Goal: Communication & Community: Ask a question

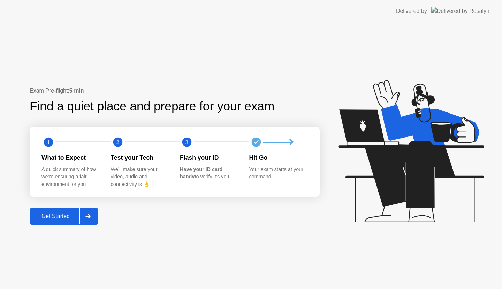
click at [64, 210] on button "Get Started" at bounding box center [64, 216] width 69 height 17
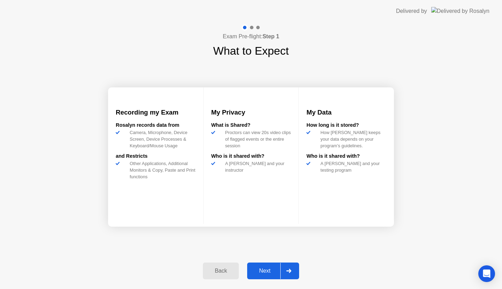
click at [271, 274] on div "Next" at bounding box center [264, 271] width 31 height 6
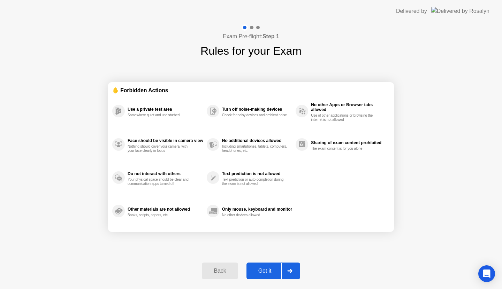
click at [271, 274] on div "Got it" at bounding box center [264, 271] width 33 height 6
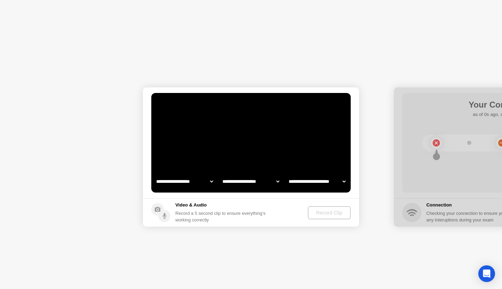
select select "**********"
select select "*******"
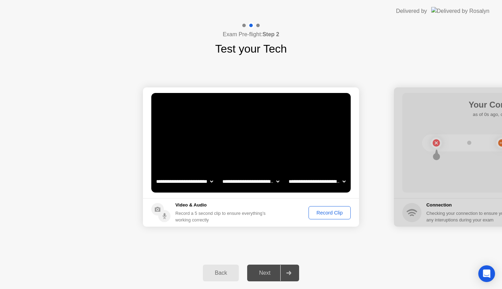
click at [314, 215] on div "Record Clip" at bounding box center [329, 213] width 37 height 6
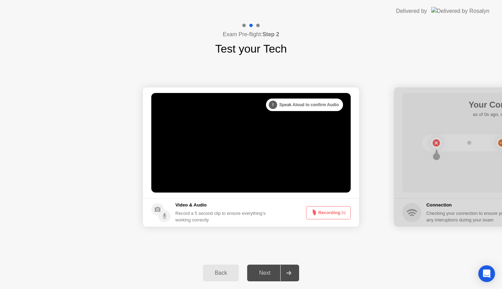
click at [314, 215] on icon at bounding box center [312, 213] width 8 height 8
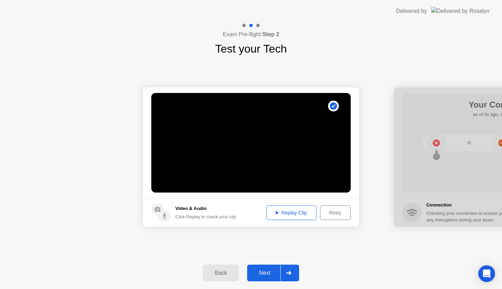
click at [301, 212] on div "Replay Clip" at bounding box center [291, 213] width 45 height 6
click at [288, 273] on icon at bounding box center [288, 273] width 5 height 4
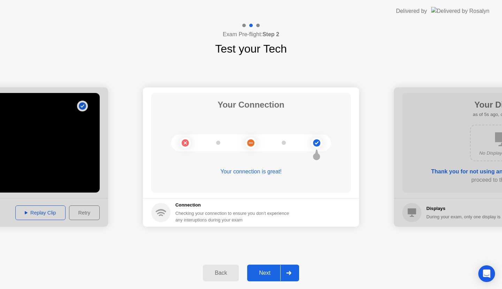
click at [292, 266] on div at bounding box center [288, 273] width 17 height 16
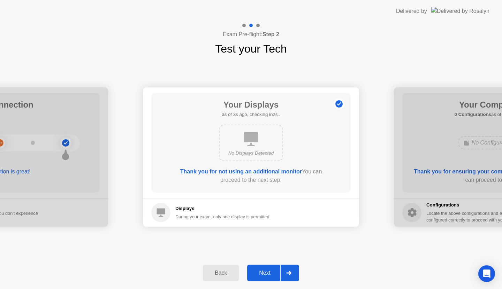
click at [286, 275] on div at bounding box center [288, 273] width 17 height 16
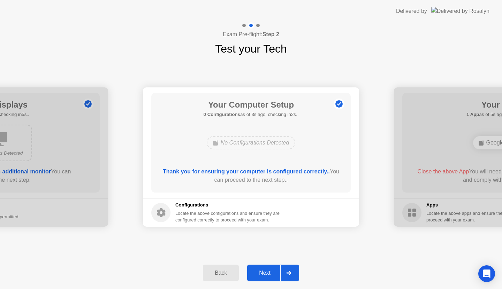
click at [292, 269] on div at bounding box center [288, 273] width 17 height 16
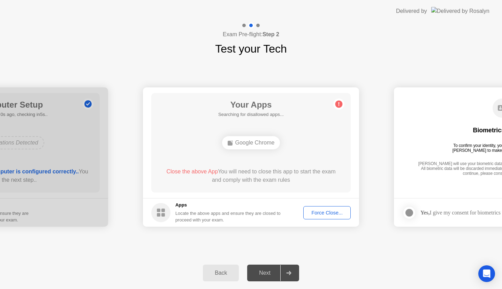
click at [323, 215] on div "Force Close..." at bounding box center [326, 213] width 42 height 6
click at [311, 208] on button "Force Close..." at bounding box center [326, 212] width 47 height 13
click at [321, 214] on div "Force Close..." at bounding box center [326, 213] width 42 height 6
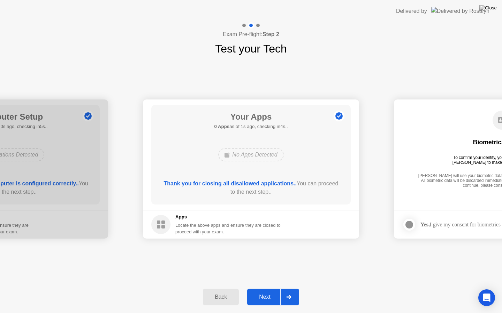
click at [291, 289] on icon at bounding box center [288, 297] width 5 height 4
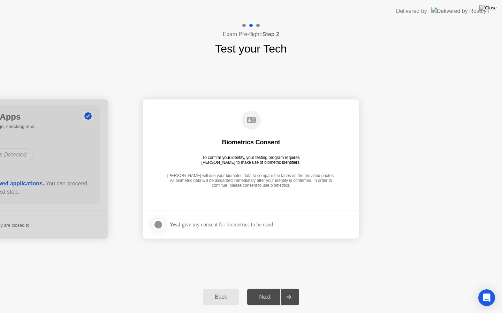
click at [169, 223] on label at bounding box center [160, 225] width 18 height 14
click at [287, 289] on div at bounding box center [288, 297] width 17 height 16
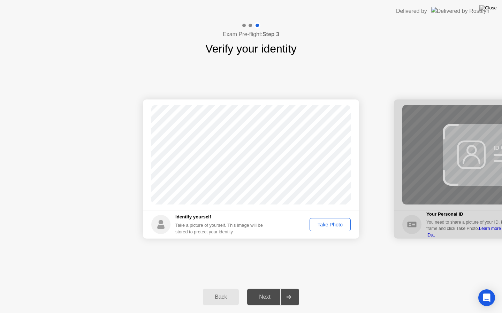
click at [343, 222] on div "Take Photo" at bounding box center [330, 225] width 36 height 6
click at [288, 289] on div at bounding box center [288, 297] width 17 height 16
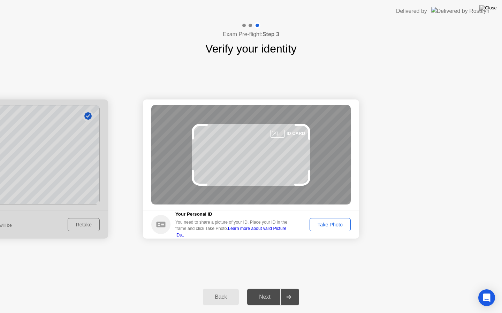
click at [323, 218] on button "Take Photo" at bounding box center [329, 224] width 41 height 13
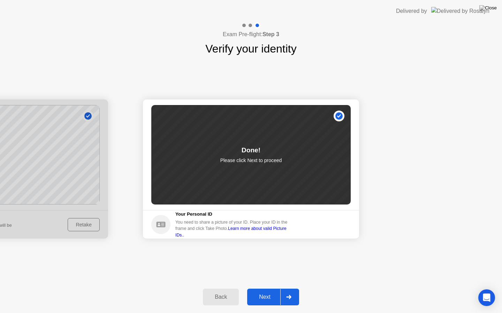
click at [289, 289] on div at bounding box center [288, 297] width 17 height 16
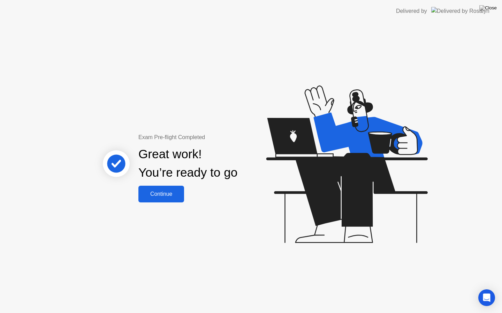
click at [160, 196] on div "Continue" at bounding box center [160, 194] width 41 height 6
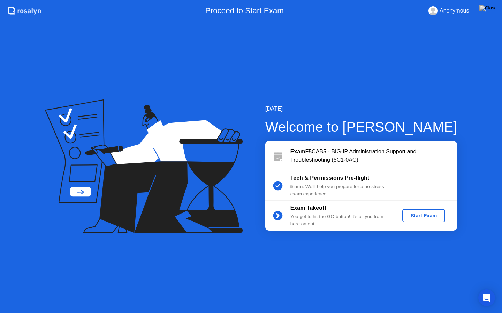
click at [412, 215] on div "Start Exam" at bounding box center [423, 216] width 37 height 6
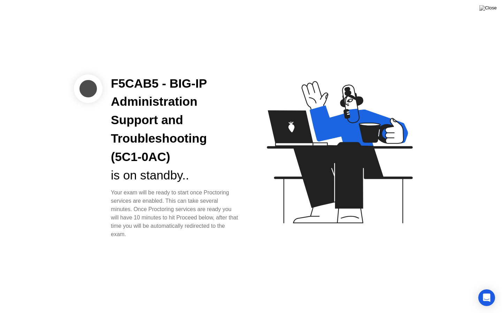
click at [344, 181] on icon at bounding box center [339, 152] width 146 height 142
click at [484, 289] on icon "Open Intercom Messenger" at bounding box center [486, 298] width 9 height 9
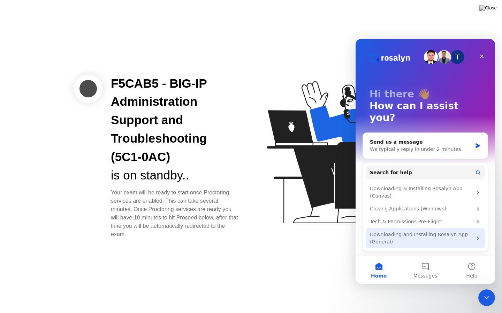
click at [401, 231] on div "Downloading and Installing Rosalyn App (General)" at bounding box center [421, 238] width 102 height 15
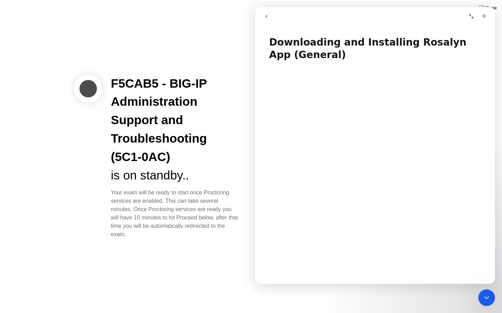
click at [263, 18] on icon "go back" at bounding box center [266, 17] width 6 height 6
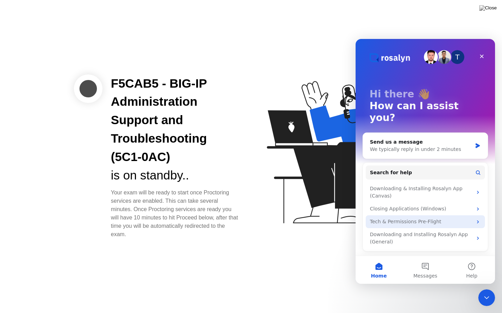
click at [437, 218] on div "Tech & Permissions Pre-Flight" at bounding box center [421, 221] width 102 height 7
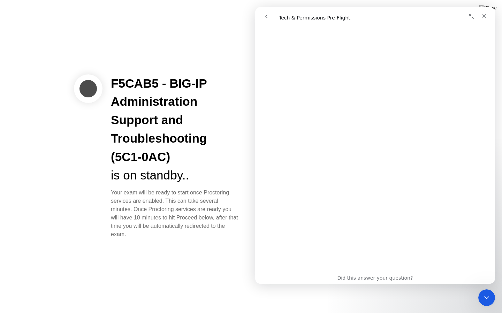
scroll to position [1070, 0]
click at [268, 19] on icon "go back" at bounding box center [266, 17] width 6 height 6
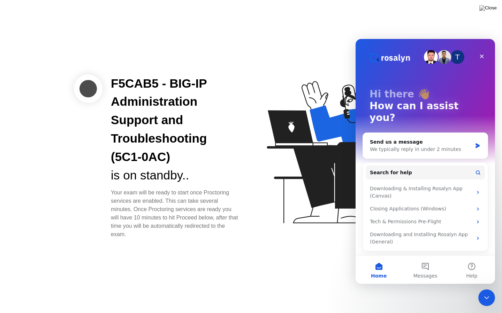
click at [456, 60] on div "T" at bounding box center [457, 57] width 14 height 14
click at [427, 265] on button "Messages" at bounding box center [425, 270] width 46 height 28
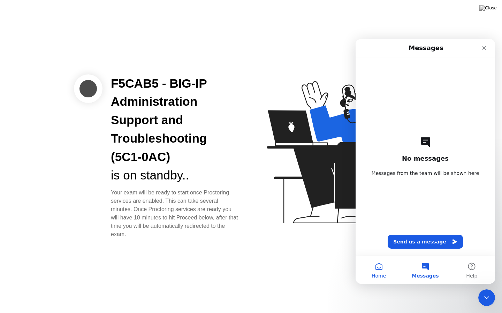
click at [381, 266] on button "Home" at bounding box center [378, 270] width 46 height 28
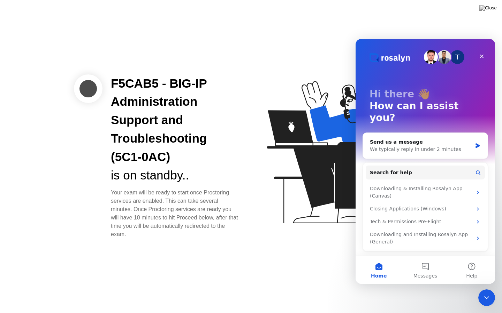
click at [423, 90] on p "Hi there 👋" at bounding box center [424, 94] width 111 height 12
click at [399, 139] on div "Send us a message" at bounding box center [421, 142] width 102 height 7
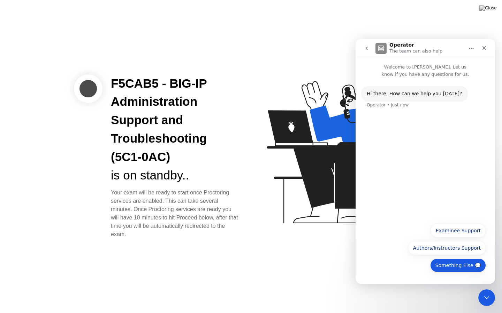
click at [448, 267] on button "Something Else 💬" at bounding box center [458, 266] width 56 height 14
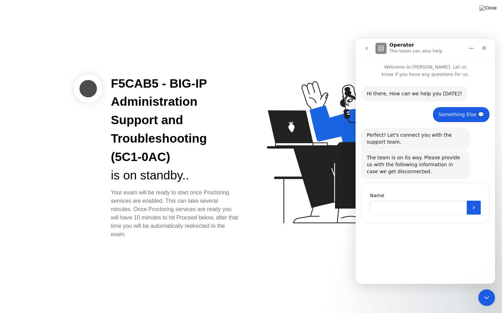
click at [422, 208] on input "Name" at bounding box center [418, 208] width 97 height 14
type input "**********"
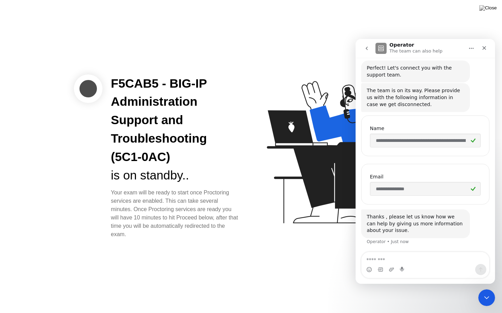
scroll to position [68, 0]
drag, startPoint x: 142, startPoint y: 237, endPoint x: 113, endPoint y: 79, distance: 161.1
click at [113, 79] on div "F5CAB5 - BIG-IP Administration Support and Troubleshooting (5C1-0AC) is on stan…" at bounding box center [175, 157] width 146 height 165
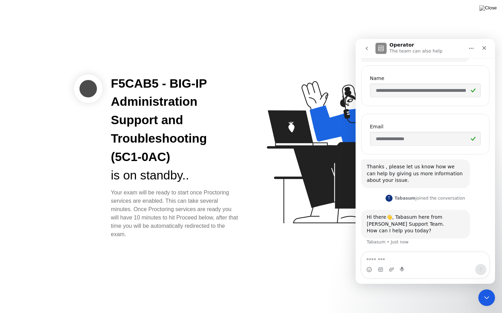
scroll to position [118, 0]
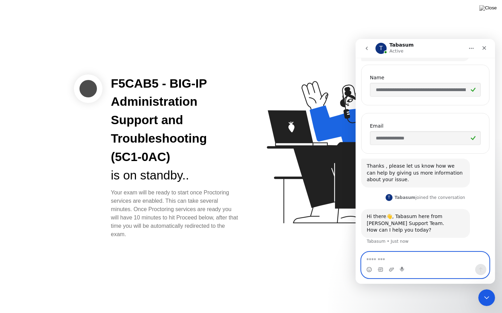
click at [372, 257] on textarea "Message…" at bounding box center [424, 258] width 127 height 12
type textarea "**********"
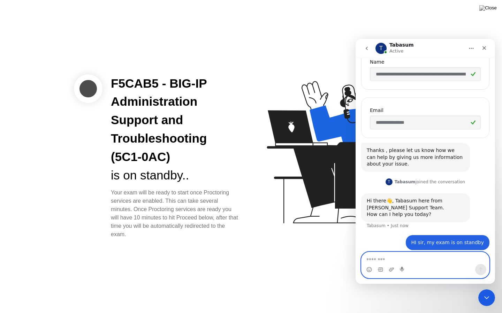
scroll to position [139, 0]
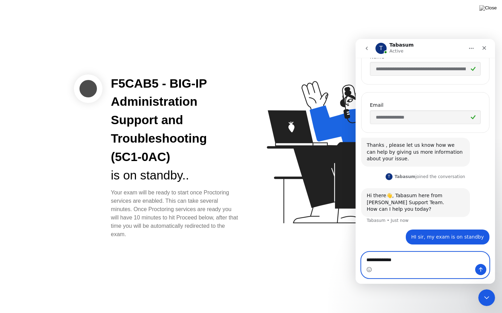
type textarea "**********"
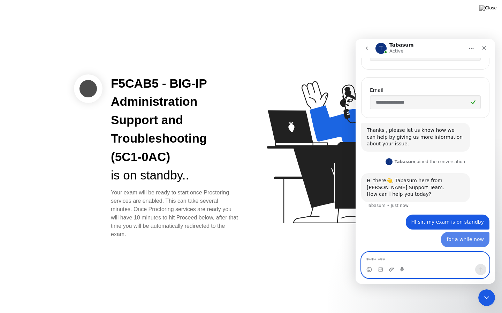
scroll to position [155, 0]
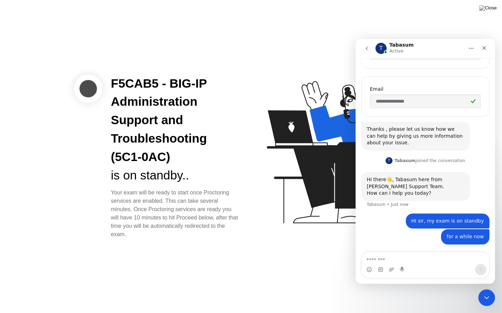
click at [267, 255] on div "F5CAB5 - BIG-IP Administration Support and Troubleshooting (5C1-0AC) is on stan…" at bounding box center [251, 156] width 502 height 313
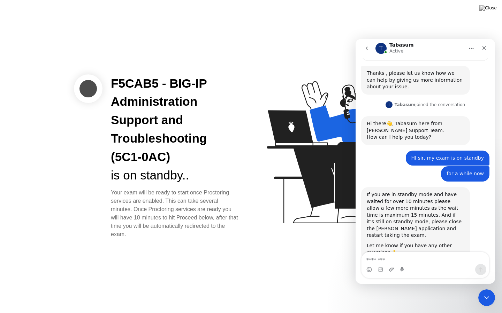
scroll to position [227, 0]
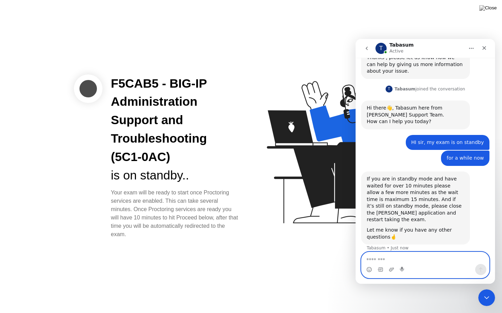
click at [398, 261] on textarea "Message…" at bounding box center [424, 258] width 127 height 12
type textarea "**********"
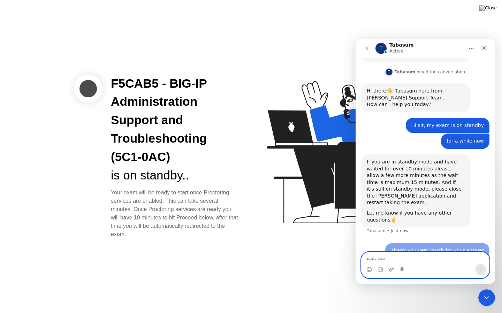
scroll to position [248, 0]
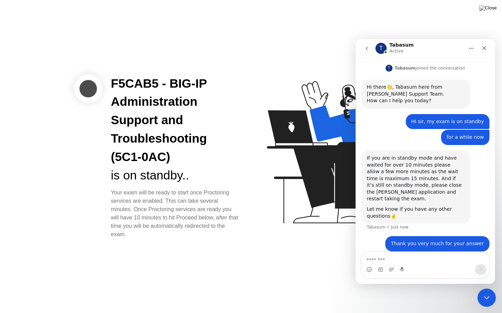
click at [479, 289] on div "Close Intercom Messenger" at bounding box center [485, 297] width 17 height 17
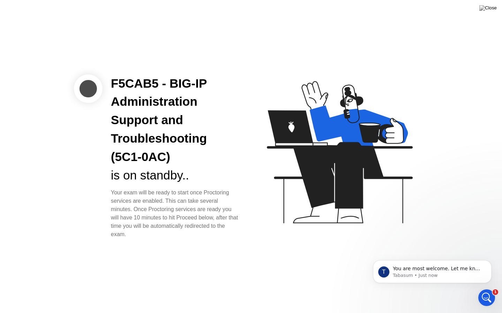
scroll to position [0, 0]
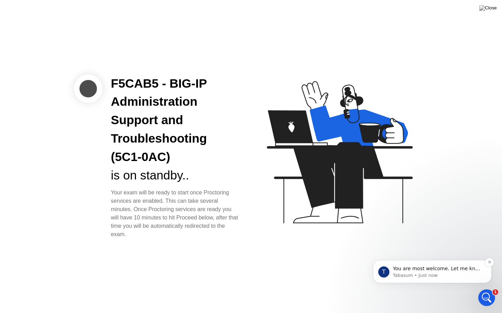
click at [399, 271] on p "You are most welcome. Let me know if you have any other questions." at bounding box center [438, 269] width 90 height 7
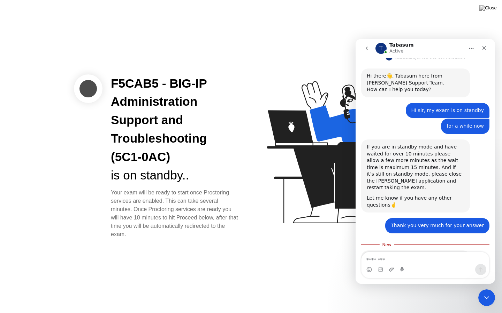
scroll to position [287, 0]
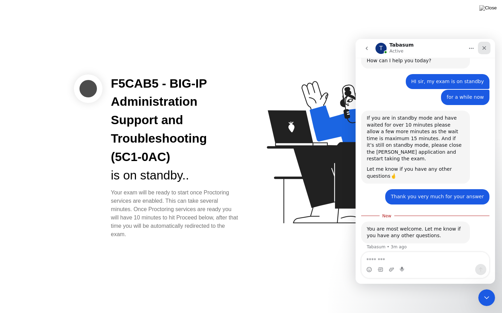
click at [485, 45] on div "Close" at bounding box center [483, 48] width 13 height 13
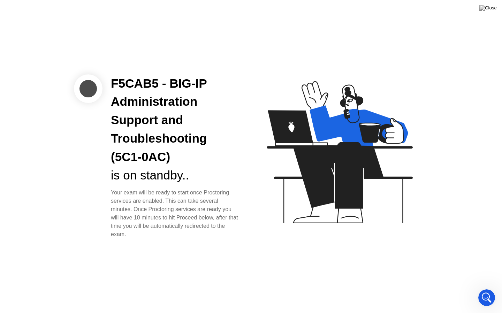
click at [355, 174] on icon at bounding box center [339, 152] width 146 height 142
click at [254, 289] on div "F5CAB5 - BIG-IP Administration Support and Troubleshooting (5C1-0AC) is on stan…" at bounding box center [251, 156] width 502 height 313
click at [243, 237] on div "F5CAB5 - BIG-IP Administration Support and Troubleshooting (5C1-0AC) is on stan…" at bounding box center [175, 157] width 146 height 165
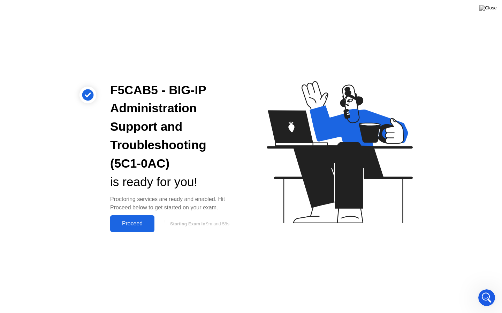
click at [126, 227] on div "Proceed" at bounding box center [132, 224] width 40 height 6
